Goal: Transaction & Acquisition: Book appointment/travel/reservation

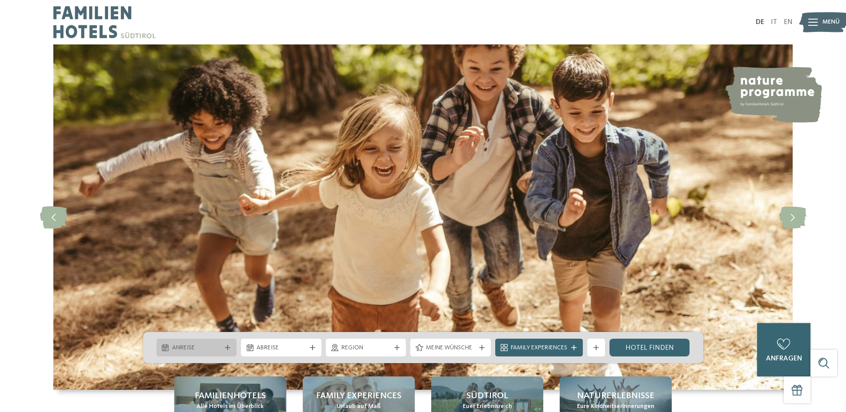
click at [207, 352] on span "Anreise" at bounding box center [196, 348] width 49 height 9
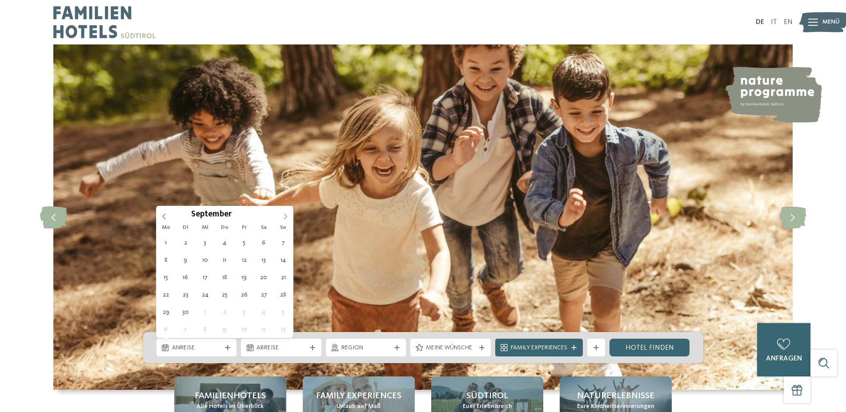
click at [285, 219] on icon at bounding box center [285, 216] width 6 height 6
type div "19.10.2025"
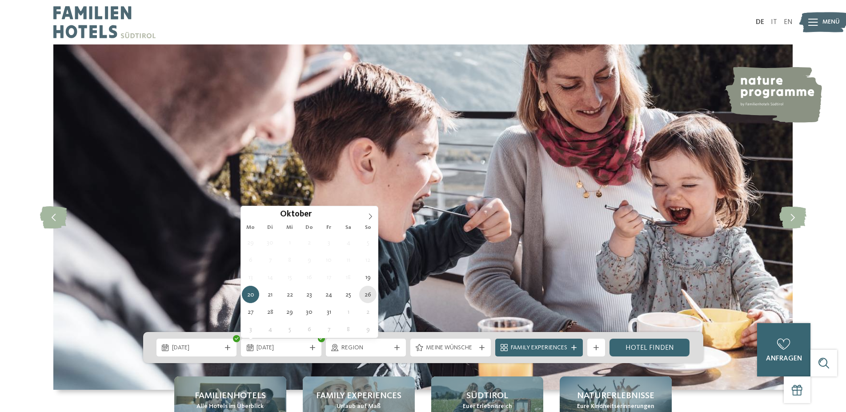
type div "26.10.2025"
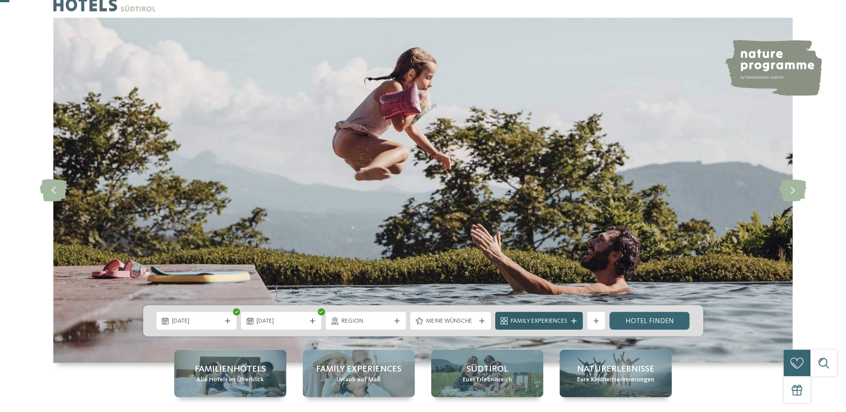
scroll to position [45, 0]
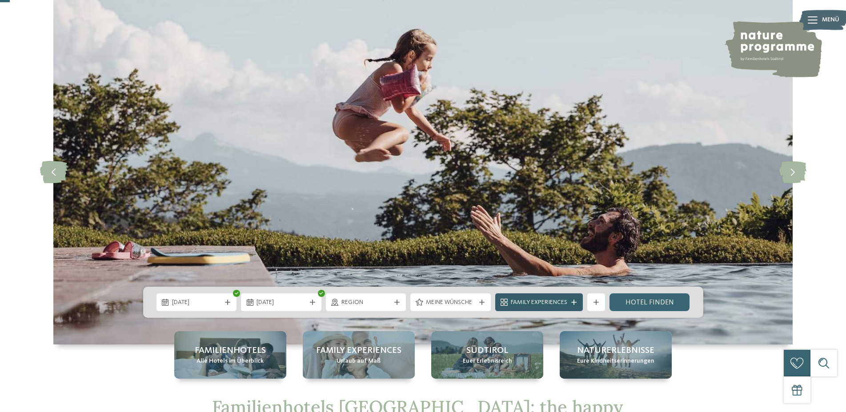
click at [573, 304] on icon at bounding box center [573, 302] width 5 height 5
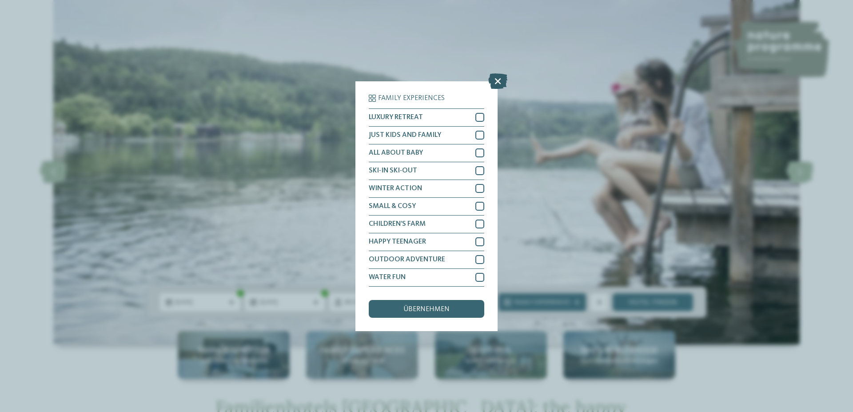
click at [500, 82] on icon at bounding box center [497, 81] width 19 height 16
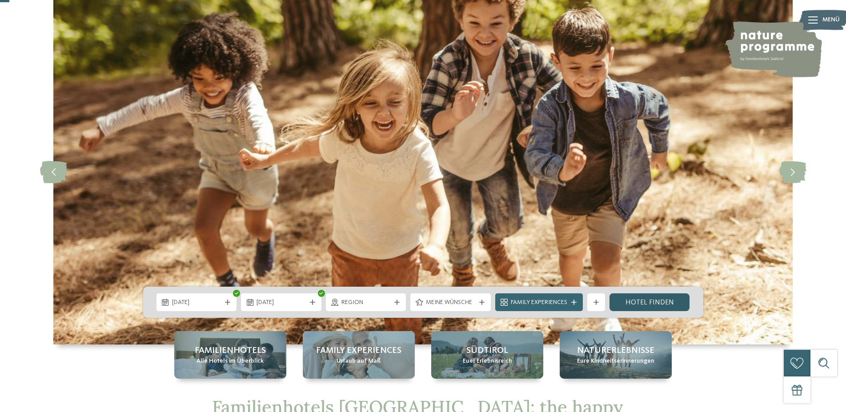
click at [651, 300] on link "Hotel finden" at bounding box center [649, 302] width 80 height 18
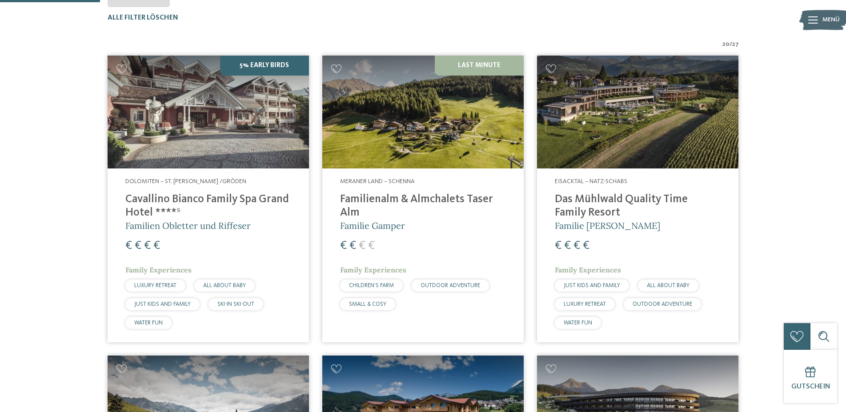
scroll to position [292, 0]
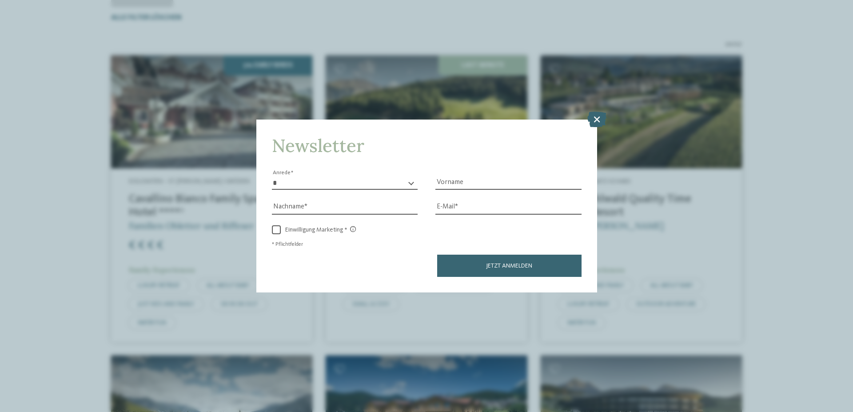
click at [601, 116] on icon at bounding box center [597, 120] width 19 height 16
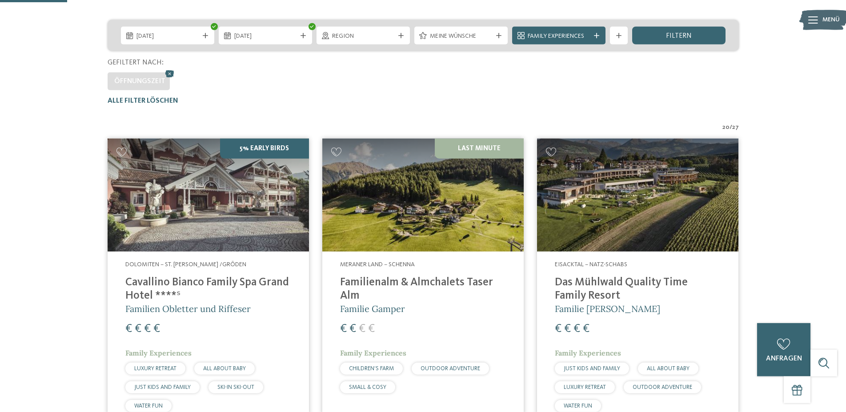
scroll to position [181, 0]
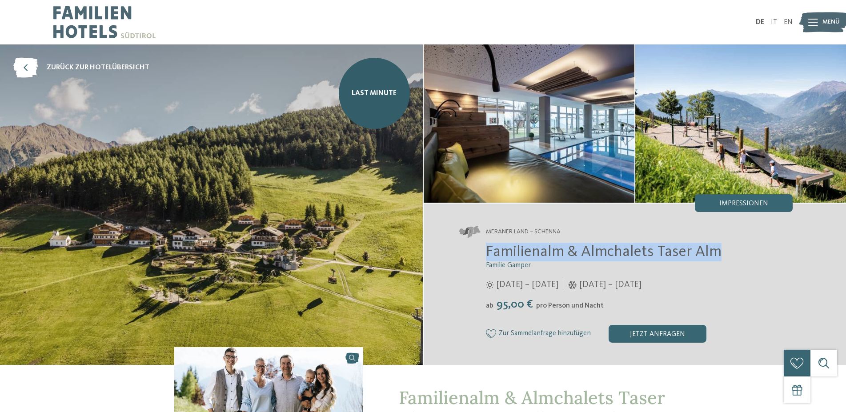
drag, startPoint x: 734, startPoint y: 248, endPoint x: 485, endPoint y: 251, distance: 249.4
click at [485, 251] on div "Familienalm & Almchalets Taser Alm Familie Gamper 12.04. – 08.11.2025 ab" at bounding box center [626, 293] width 334 height 100
copy span "Familienalm & Almchalets Taser Alm"
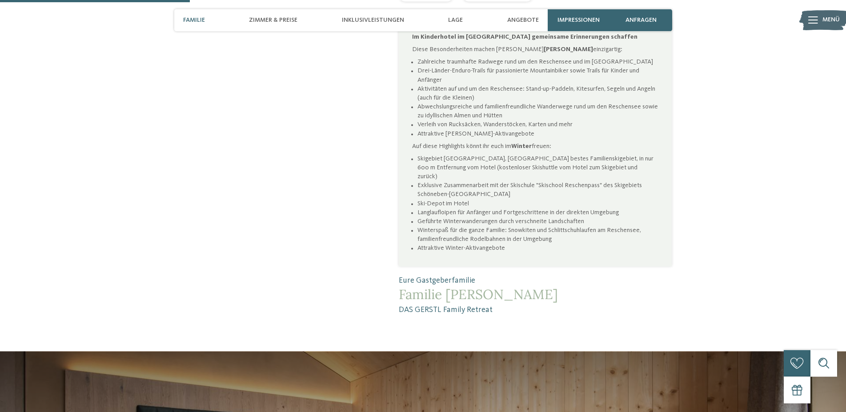
scroll to position [635, 0]
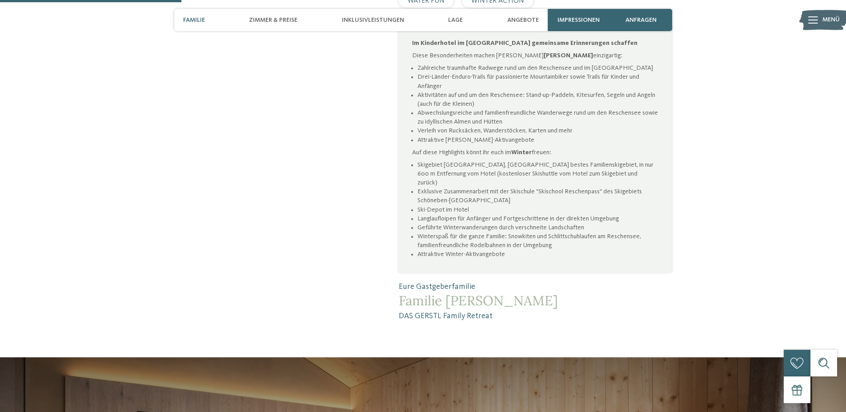
click at [827, 18] on span "Menü" at bounding box center [830, 20] width 17 height 9
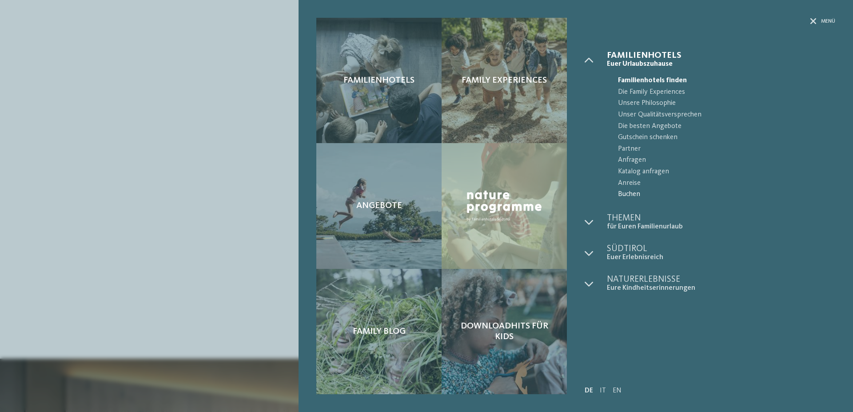
click at [629, 192] on span "Buchen" at bounding box center [726, 195] width 217 height 12
click at [817, 22] on div "Menü" at bounding box center [823, 22] width 25 height 8
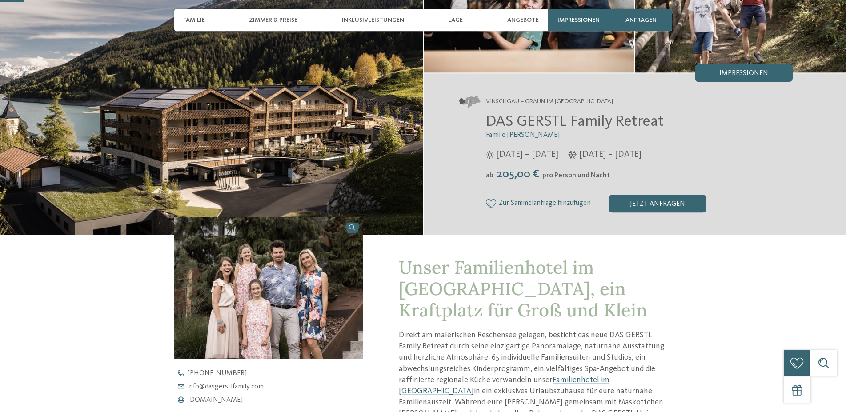
scroll to position [136, 0]
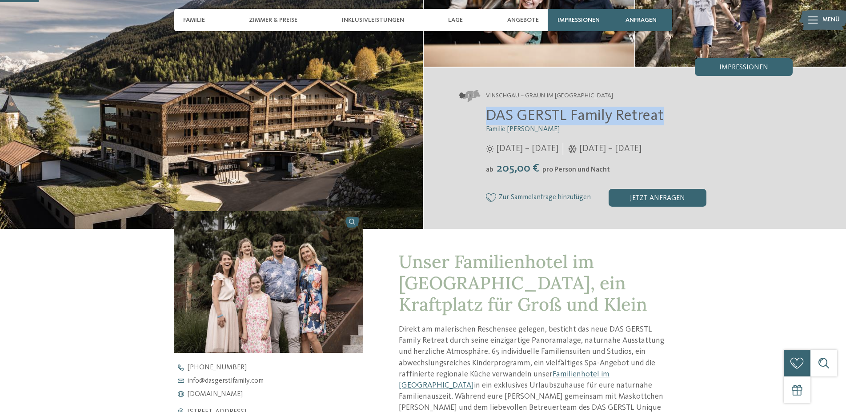
drag, startPoint x: 664, startPoint y: 115, endPoint x: 487, endPoint y: 118, distance: 176.5
click at [487, 118] on h2 "DAS GERSTL Family Retreat" at bounding box center [639, 116] width 307 height 19
click at [669, 120] on h2 "DAS GERSTL Family Retreat" at bounding box center [639, 116] width 307 height 19
click at [672, 116] on h2 "DAS GERSTL Family Retreat" at bounding box center [639, 116] width 307 height 19
drag, startPoint x: 665, startPoint y: 115, endPoint x: 487, endPoint y: 117, distance: 177.8
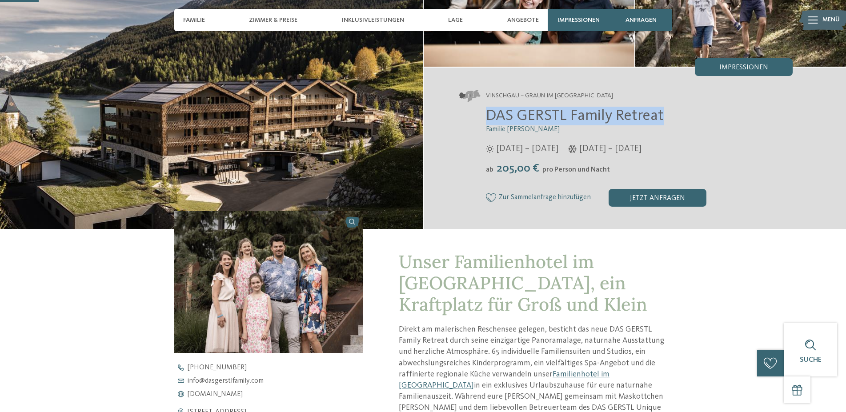
click at [487, 117] on h2 "DAS GERSTL Family Retreat" at bounding box center [639, 116] width 307 height 19
copy span "DAS GERSTL Family Retreat"
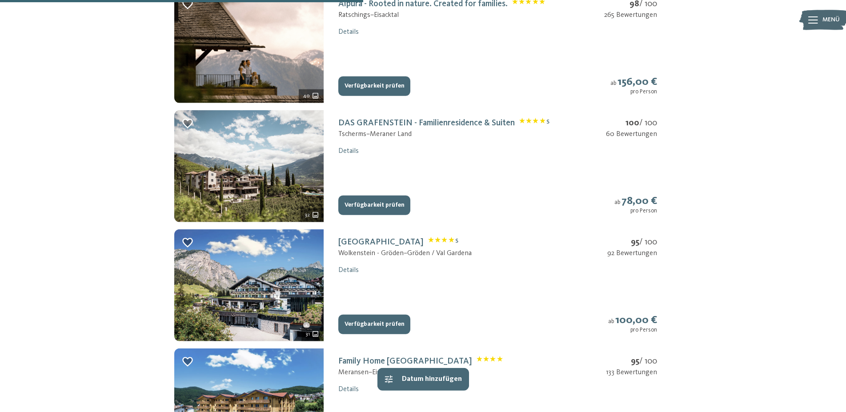
scroll to position [453, 0]
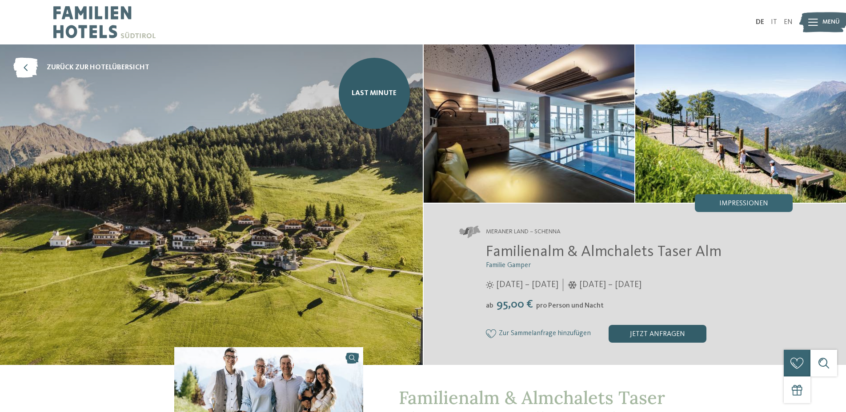
click at [663, 333] on div "jetzt anfragen" at bounding box center [658, 334] width 98 height 18
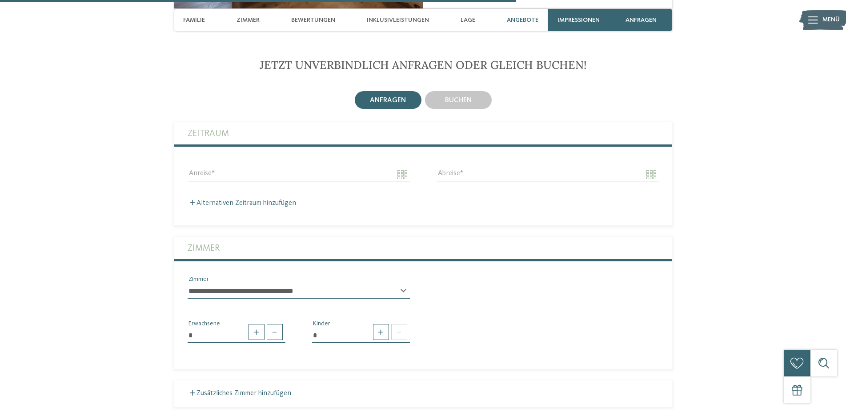
scroll to position [2095, 0]
click at [451, 95] on div "buchen" at bounding box center [458, 100] width 67 height 18
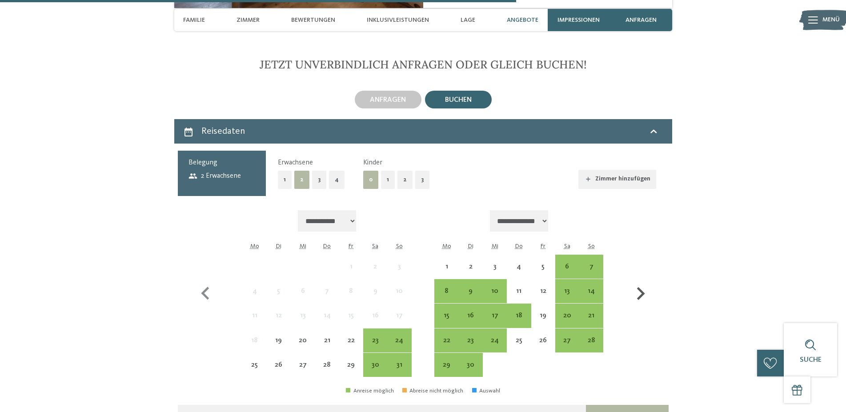
click at [641, 288] on icon "button" at bounding box center [641, 293] width 8 height 13
select select "**********"
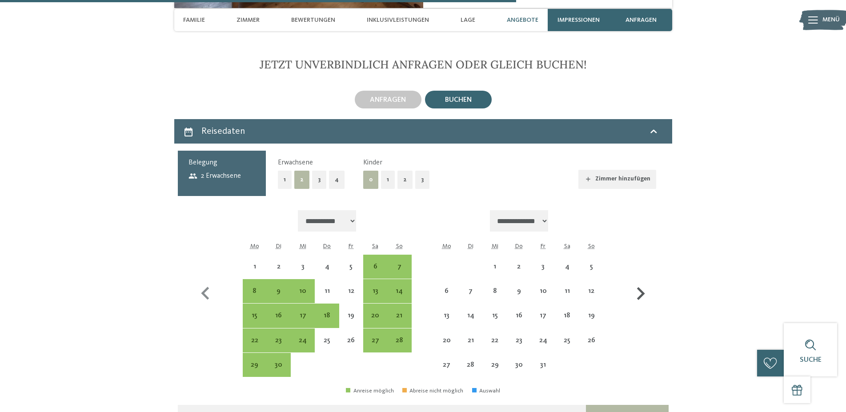
select select "**********"
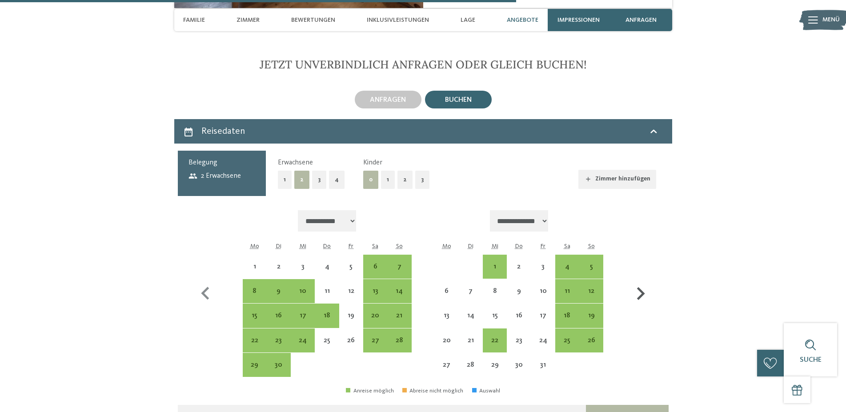
click at [641, 288] on icon "button" at bounding box center [641, 293] width 8 height 13
select select "**********"
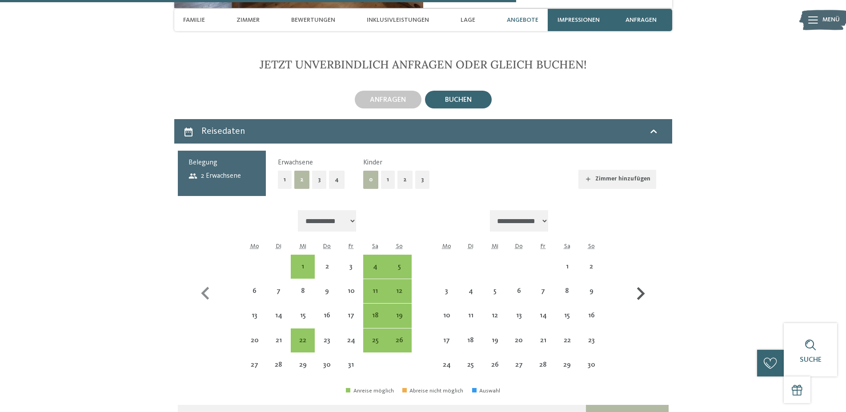
select select "**********"
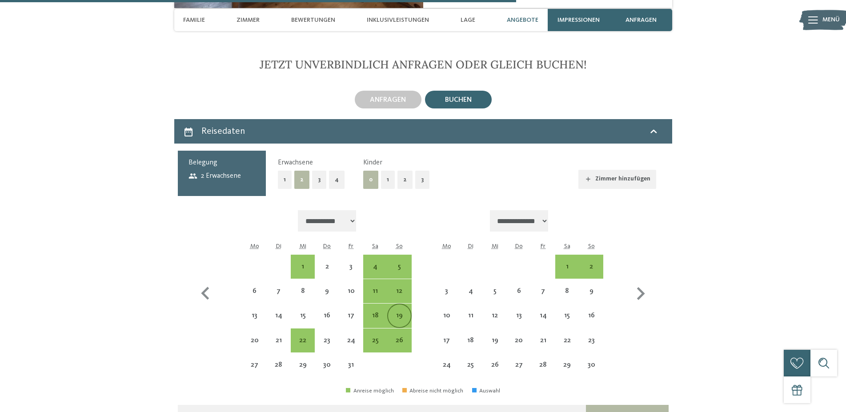
click at [400, 312] on div "19" at bounding box center [399, 323] width 22 height 22
select select "**********"
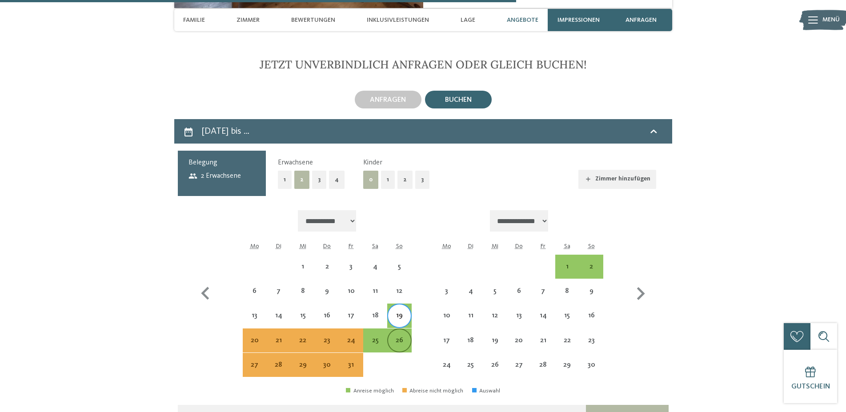
click at [399, 337] on div "26" at bounding box center [399, 348] width 22 height 22
select select "**********"
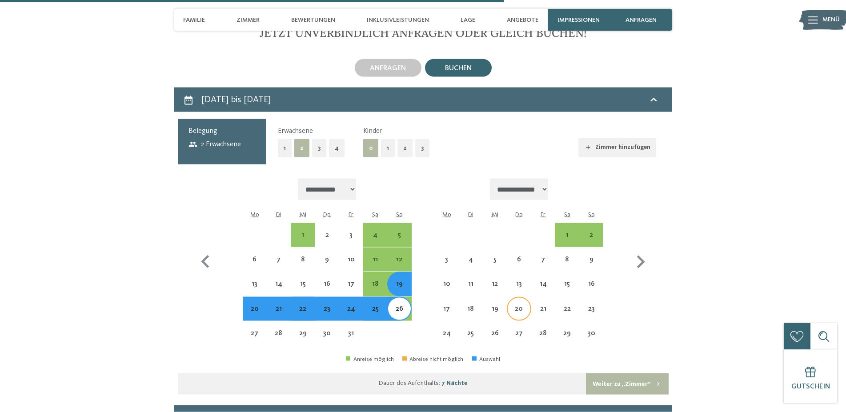
scroll to position [2140, 0]
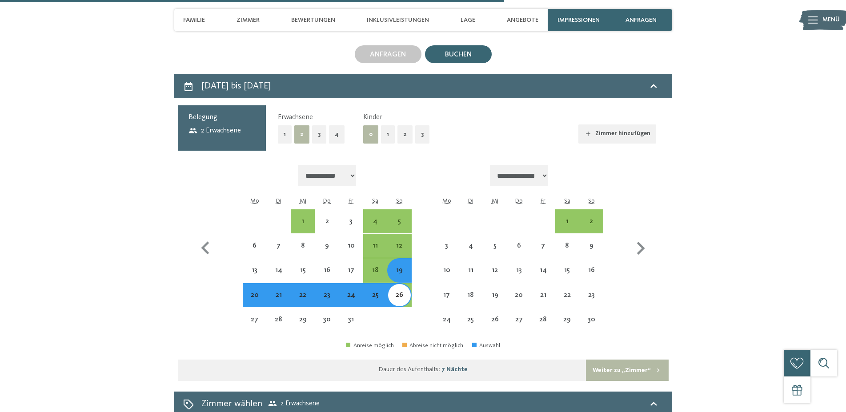
click at [384, 128] on button "1" at bounding box center [388, 134] width 14 height 18
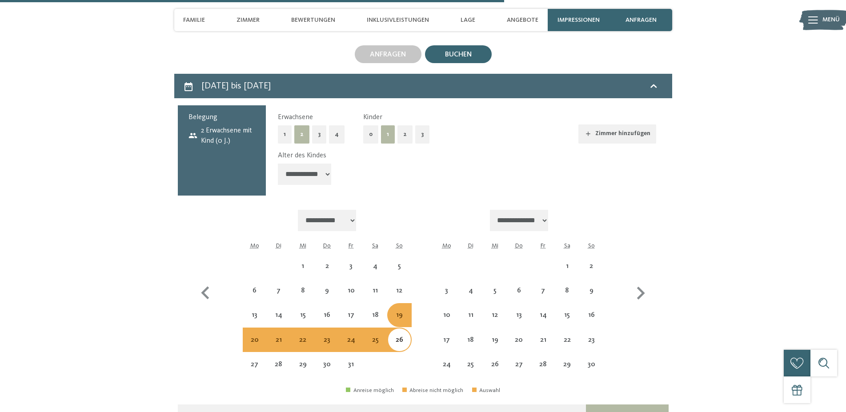
select select "**********"
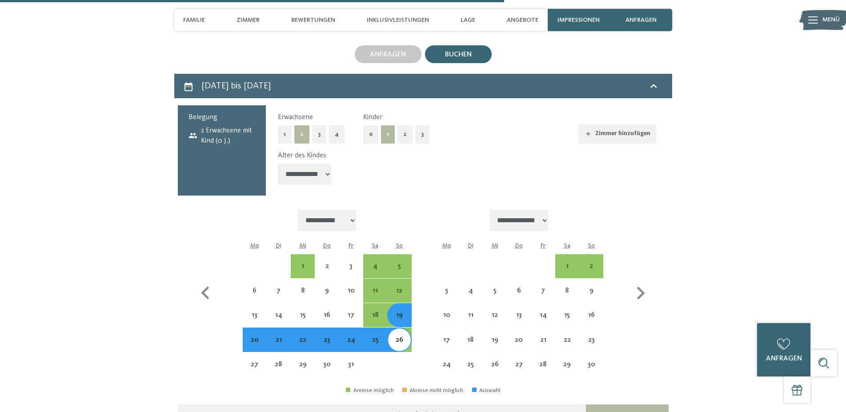
click at [644, 404] on button "Weiter zu „Zimmer“" at bounding box center [627, 414] width 82 height 21
select select "**********"
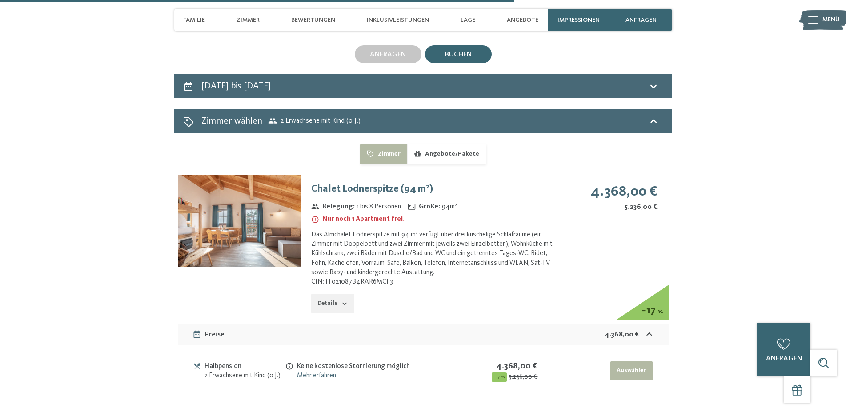
scroll to position [2205, 0]
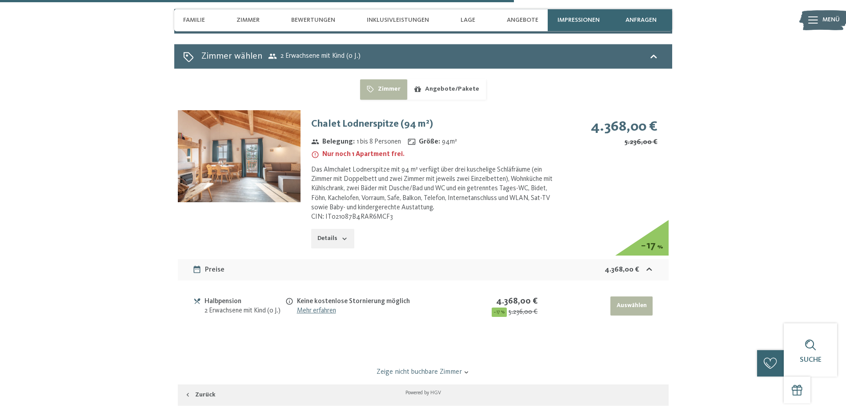
click at [253, 154] on img at bounding box center [239, 156] width 123 height 92
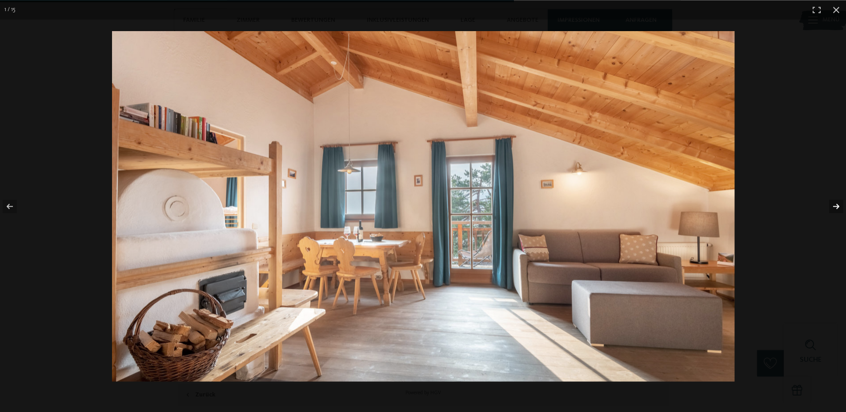
click at [832, 205] on button "button" at bounding box center [830, 206] width 31 height 44
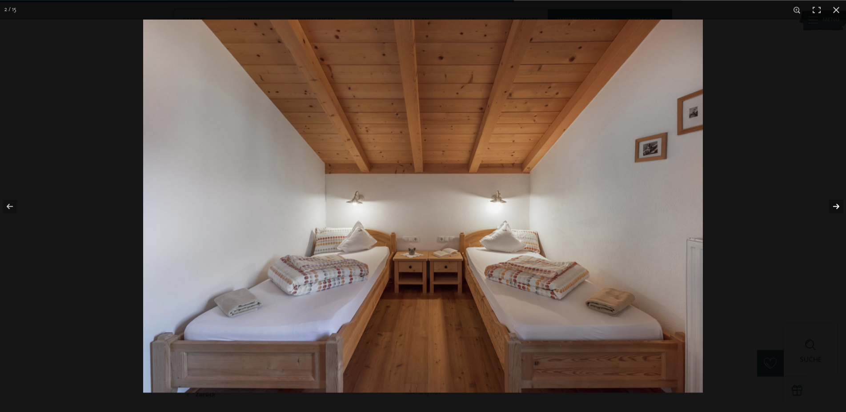
click at [832, 205] on button "button" at bounding box center [830, 206] width 31 height 44
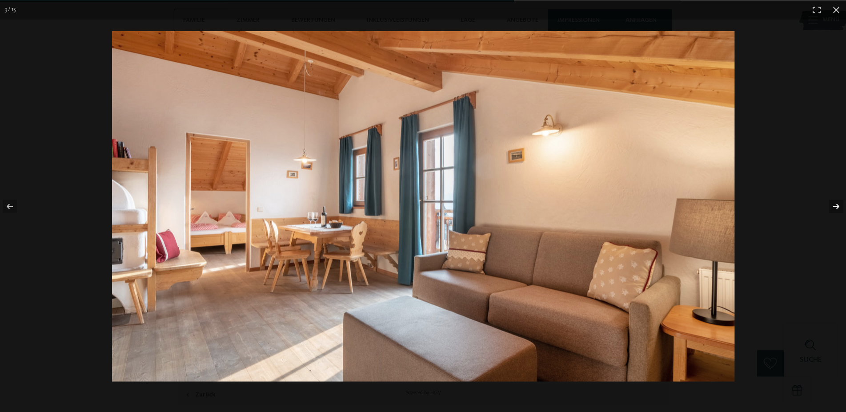
click at [832, 205] on button "button" at bounding box center [830, 206] width 31 height 44
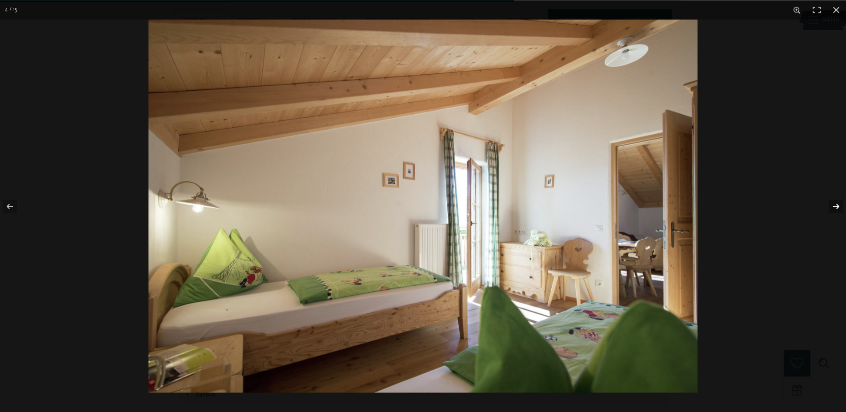
click at [832, 205] on button "button" at bounding box center [830, 206] width 31 height 44
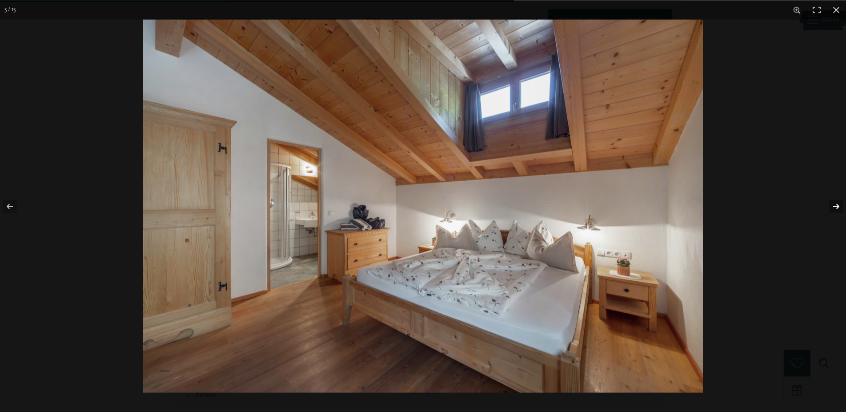
click at [832, 205] on button "button" at bounding box center [830, 206] width 31 height 44
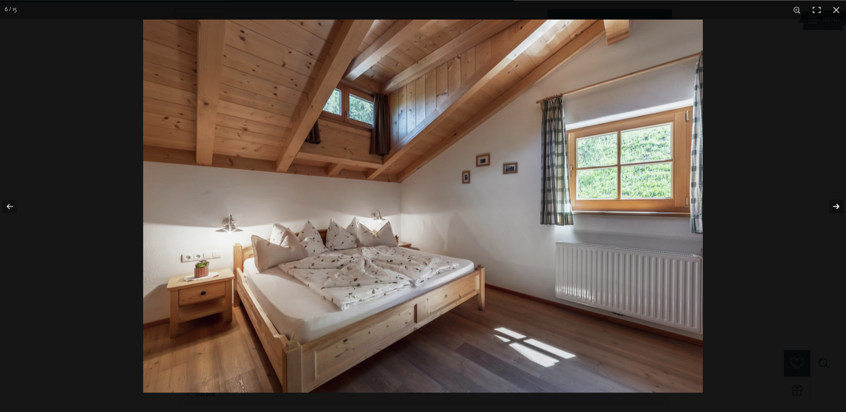
click at [832, 205] on button "button" at bounding box center [830, 206] width 31 height 44
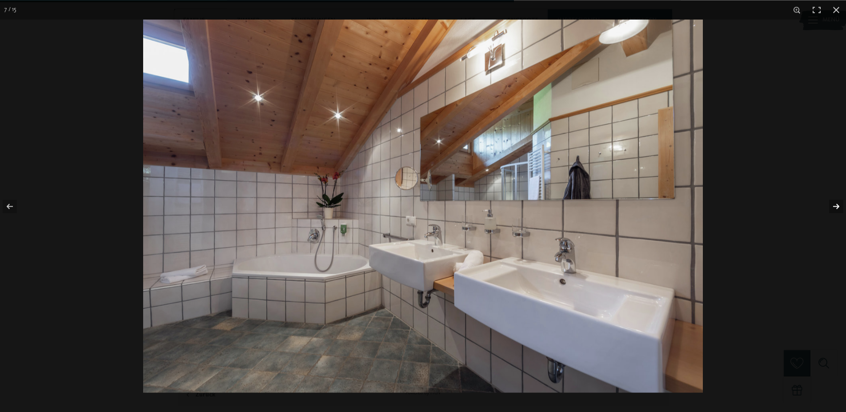
click at [832, 205] on button "button" at bounding box center [830, 206] width 31 height 44
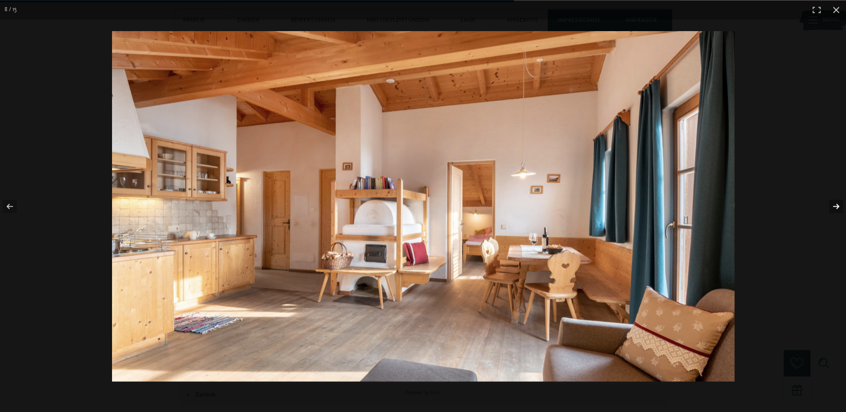
click at [832, 205] on button "button" at bounding box center [830, 206] width 31 height 44
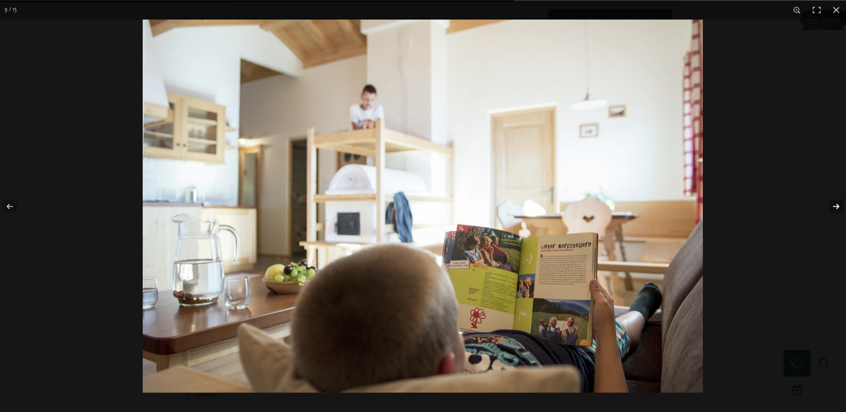
click at [832, 205] on button "button" at bounding box center [830, 206] width 31 height 44
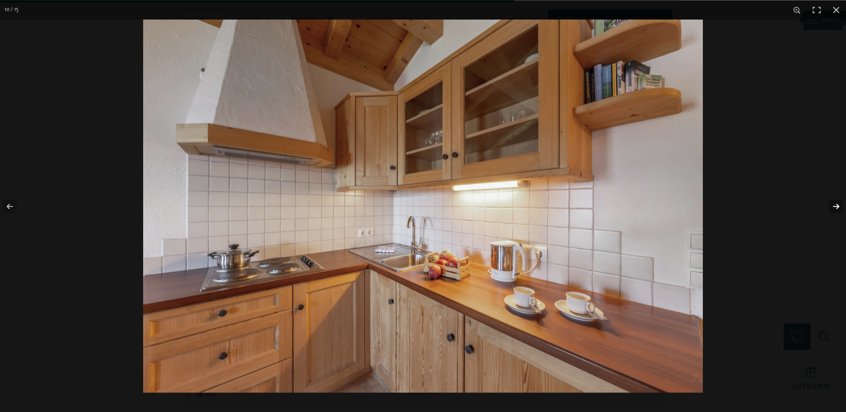
click at [832, 205] on button "button" at bounding box center [830, 206] width 31 height 44
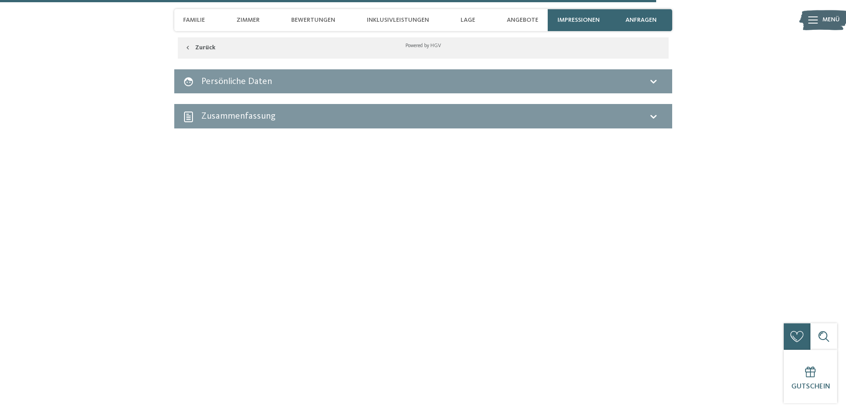
scroll to position [2568, 0]
